Goal: Transaction & Acquisition: Purchase product/service

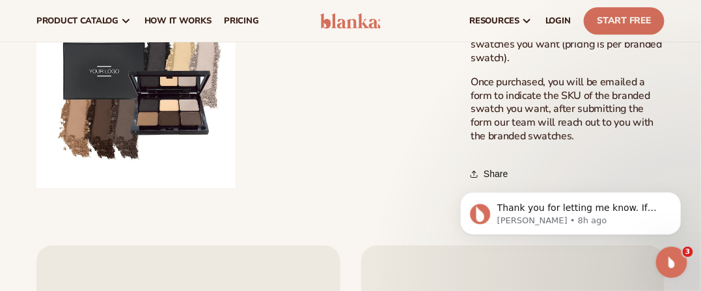
scroll to position [1, 0]
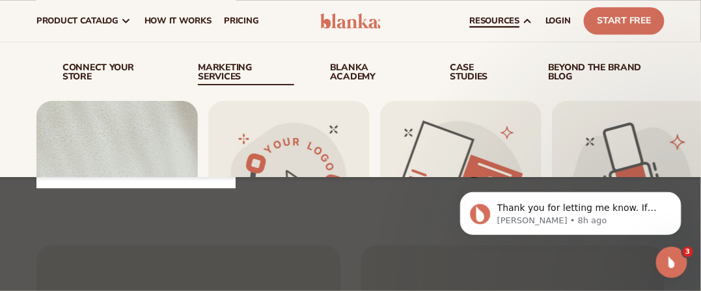
click at [223, 73] on link "Marketing services" at bounding box center [246, 74] width 96 height 22
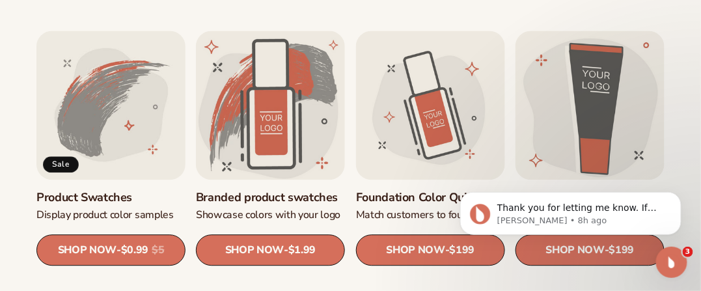
scroll to position [695, 0]
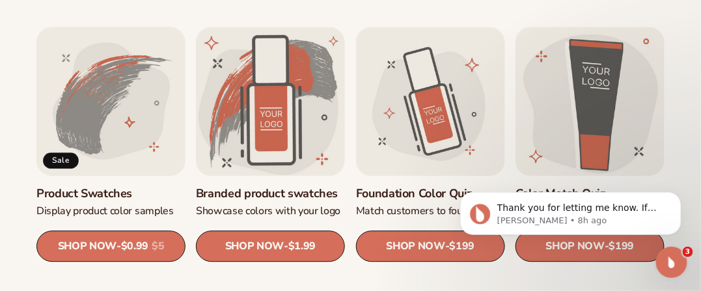
click at [125, 186] on link "Product Swatches" at bounding box center [110, 193] width 149 height 15
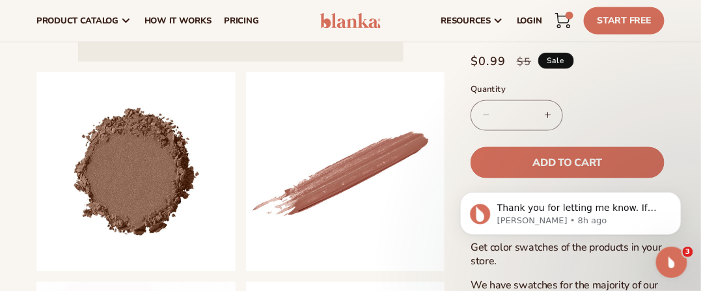
scroll to position [361, 0]
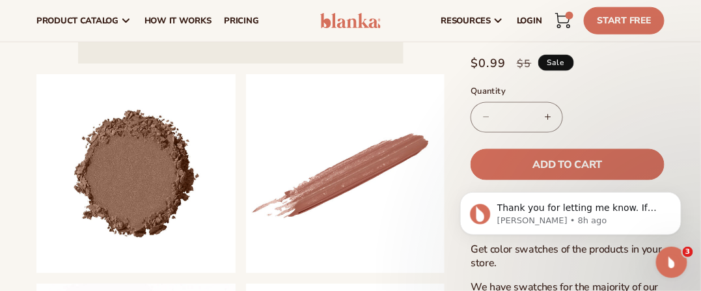
click at [546, 105] on button "Increase quantity for Product Swatches" at bounding box center [547, 117] width 29 height 31
click at [541, 107] on button "Increase quantity for Product Swatches" at bounding box center [547, 117] width 29 height 31
click at [542, 115] on button "Increase quantity for Product Swatches" at bounding box center [547, 117] width 29 height 31
click at [547, 105] on button "Increase quantity for Product Swatches" at bounding box center [547, 117] width 29 height 31
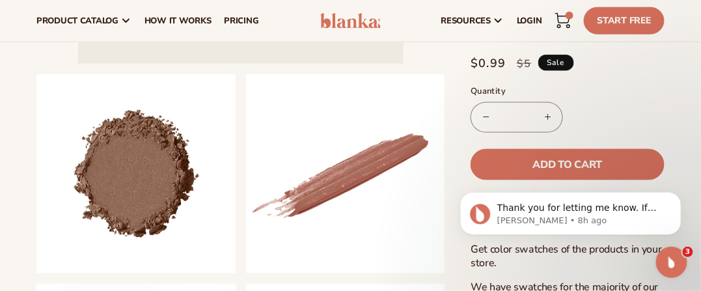
click at [547, 105] on button "Increase quantity for Product Swatches" at bounding box center [547, 117] width 29 height 31
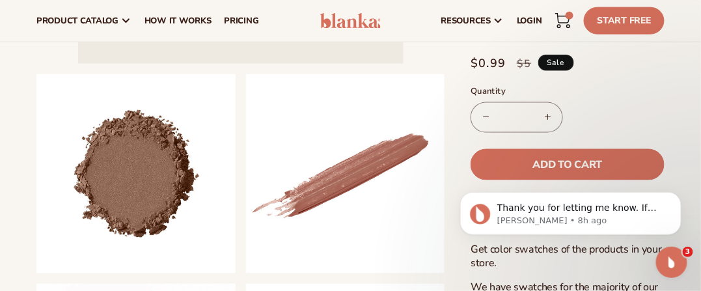
click at [547, 105] on button "Increase quantity for Product Swatches" at bounding box center [547, 117] width 29 height 31
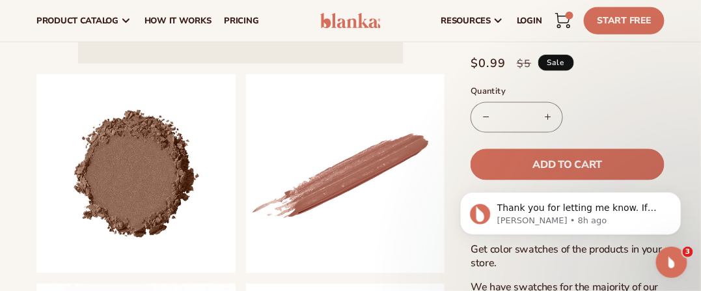
click at [547, 105] on button "Increase quantity for Product Swatches" at bounding box center [547, 117] width 29 height 31
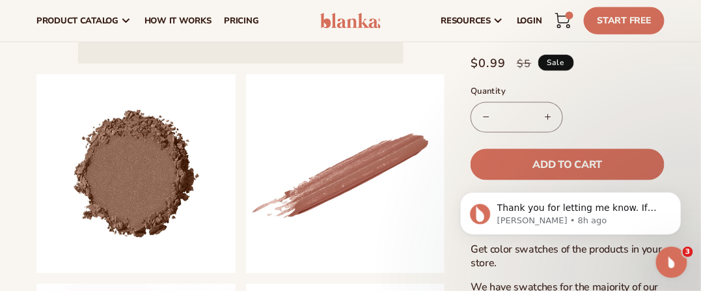
click at [547, 105] on button "Increase quantity for Product Swatches" at bounding box center [547, 117] width 29 height 31
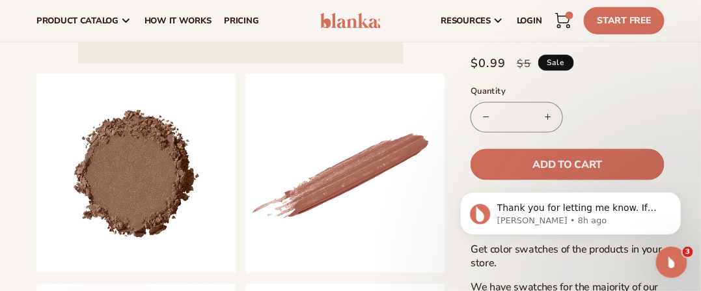
click at [547, 105] on button "Increase quantity for Product Swatches" at bounding box center [547, 117] width 29 height 31
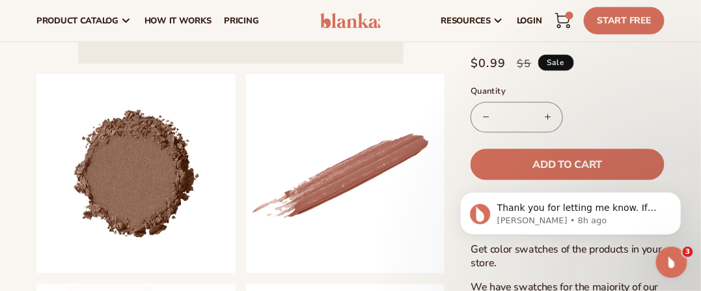
click at [547, 105] on button "Increase quantity for Product Swatches" at bounding box center [547, 117] width 29 height 31
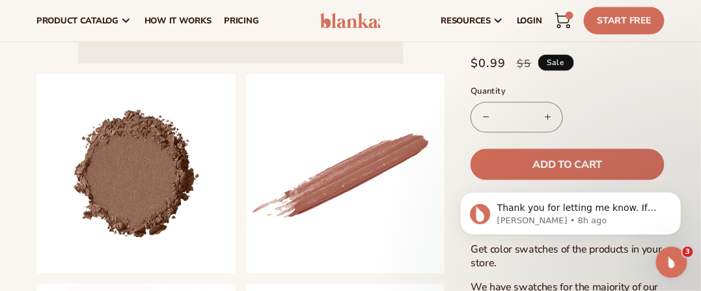
click at [547, 105] on button "Increase quantity for Product Swatches" at bounding box center [547, 117] width 29 height 31
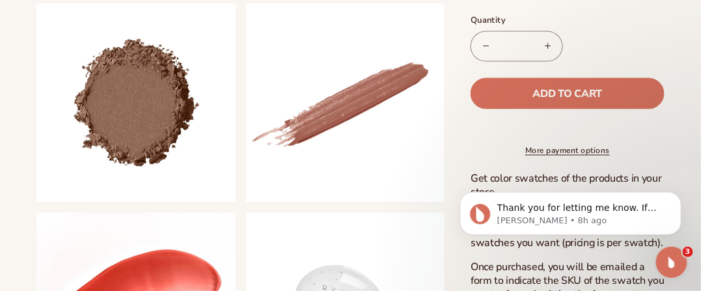
scroll to position [434, 0]
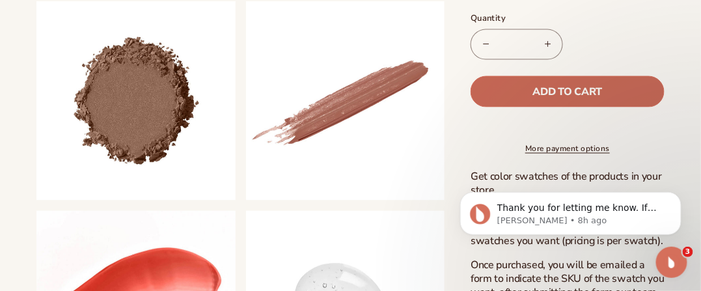
click at [544, 87] on span "Add to cart" at bounding box center [567, 92] width 69 height 10
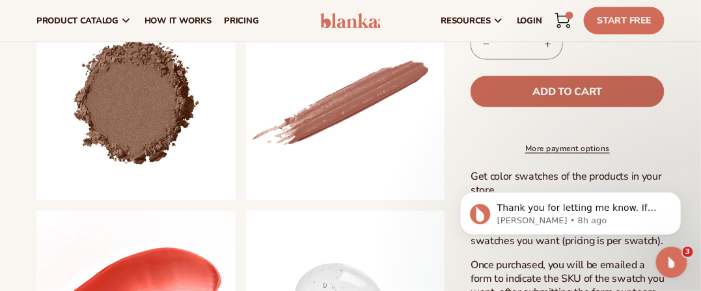
type input "*"
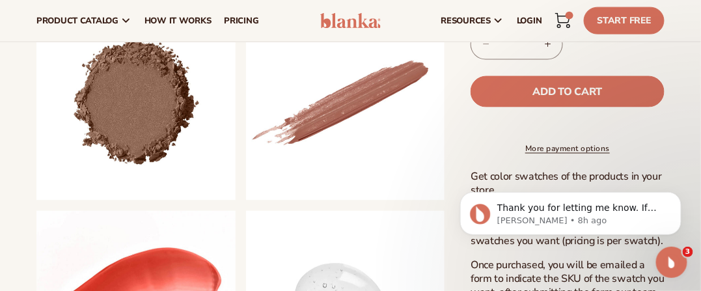
click at [566, 20] on icon at bounding box center [563, 21] width 16 height 16
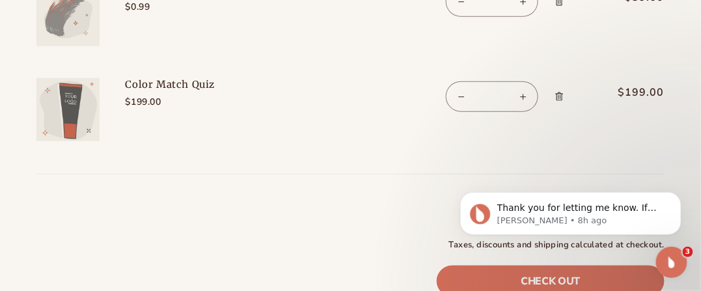
scroll to position [236, 0]
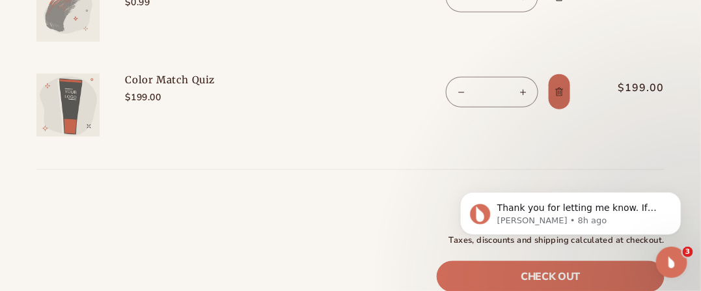
click at [559, 92] on icon "Remove Color Match Quiz" at bounding box center [559, 92] width 10 height 10
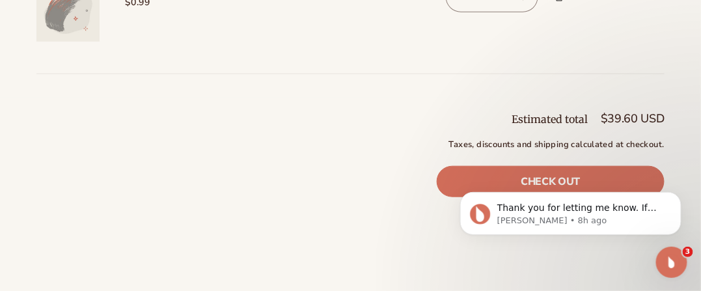
click at [525, 173] on body "Thank you for letting me know. If you need any assistance in the future, feel f…" at bounding box center [570, 209] width 250 height 81
click at [528, 177] on body "Thank you for letting me know. If you need any assistance in the future, feel f…" at bounding box center [570, 209] width 250 height 81
click at [621, 173] on body "Thank you for letting me know. If you need any assistance in the future, feel f…" at bounding box center [570, 209] width 250 height 81
click at [676, 198] on button "Dismiss notification" at bounding box center [676, 195] width 17 height 17
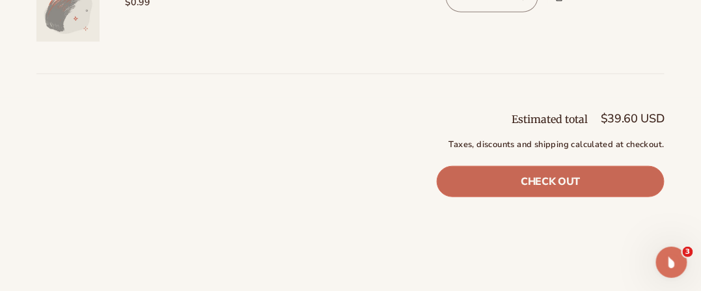
click at [534, 180] on link "Check out" at bounding box center [551, 181] width 228 height 31
